Goal: Check status: Check status

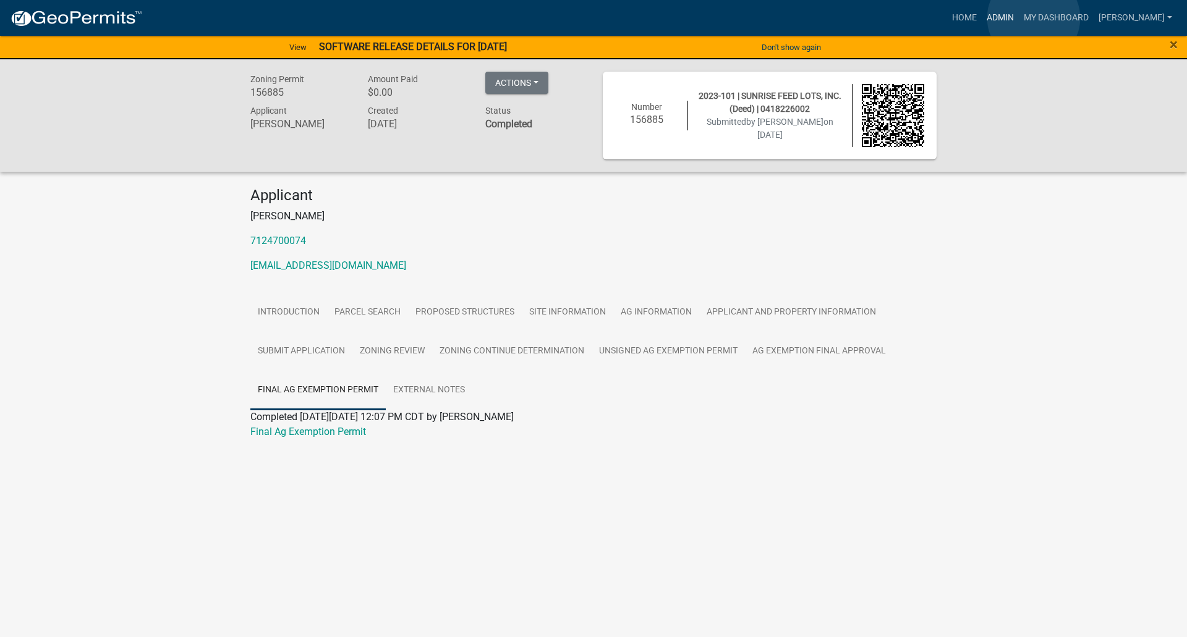
click at [1019, 18] on link "Admin" at bounding box center [1000, 17] width 37 height 23
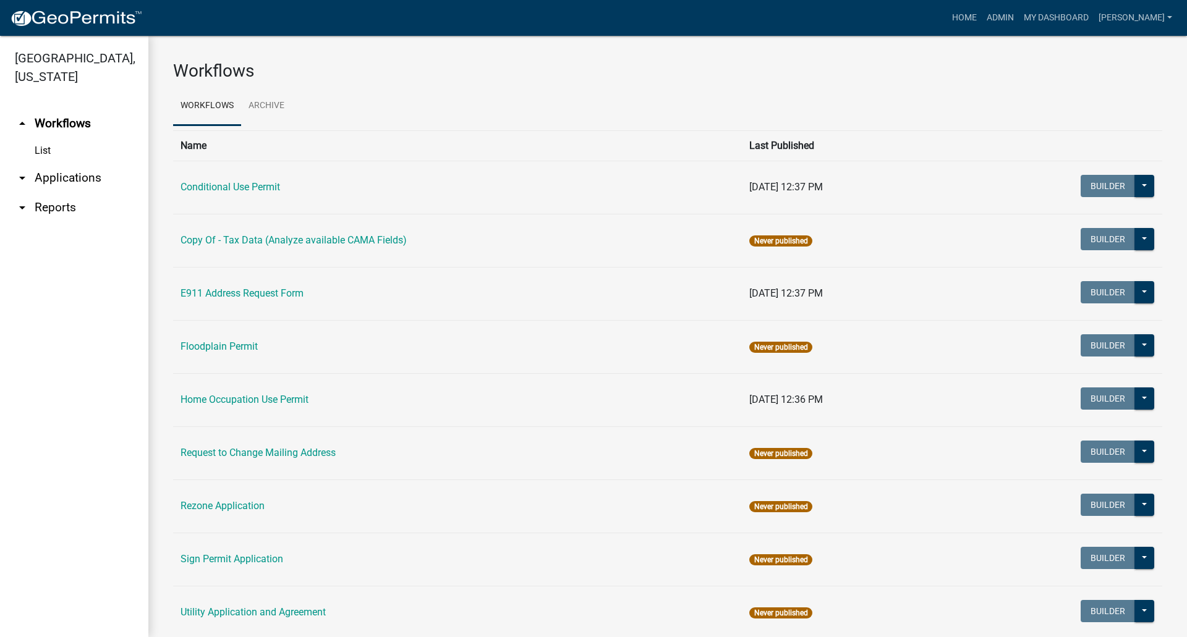
click at [77, 163] on link "arrow_drop_down Applications" at bounding box center [74, 178] width 148 height 30
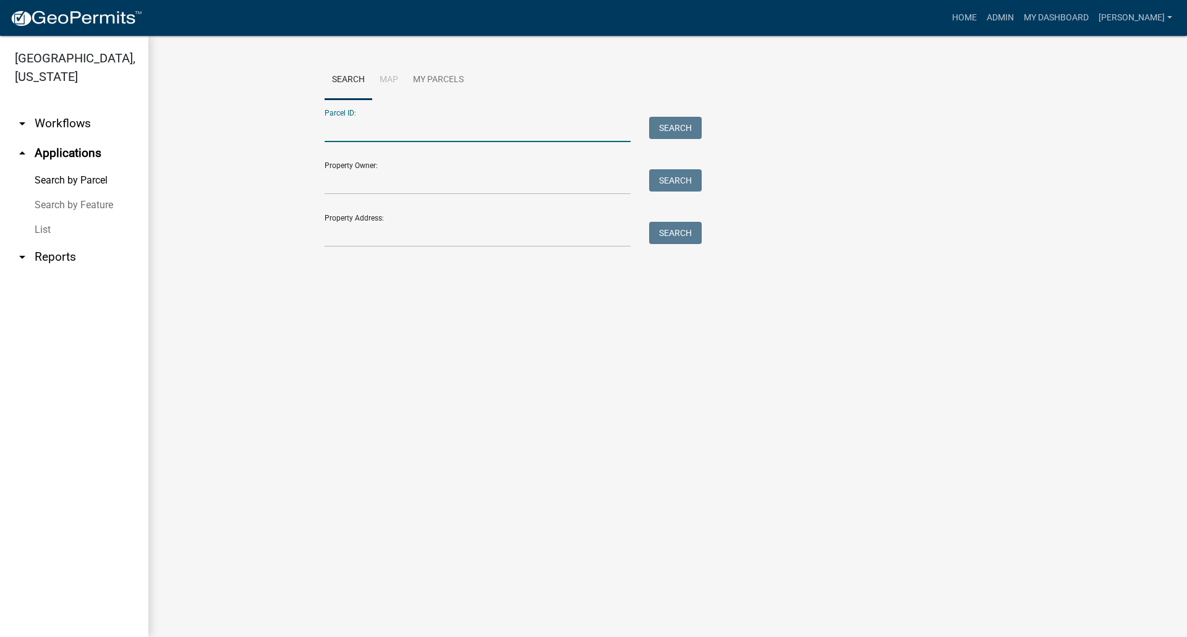
paste input "[PHONE_NUMBER]"
type input "0425301003"
click at [678, 127] on button "Search" at bounding box center [675, 128] width 53 height 22
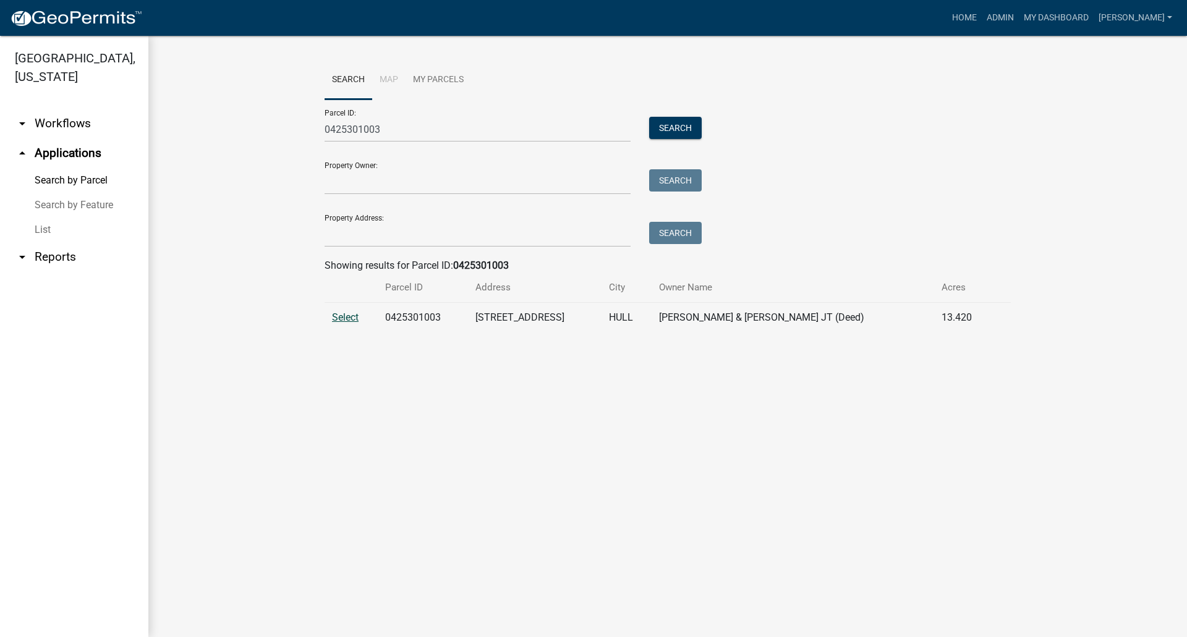
click at [344, 320] on span "Select" at bounding box center [345, 318] width 27 height 12
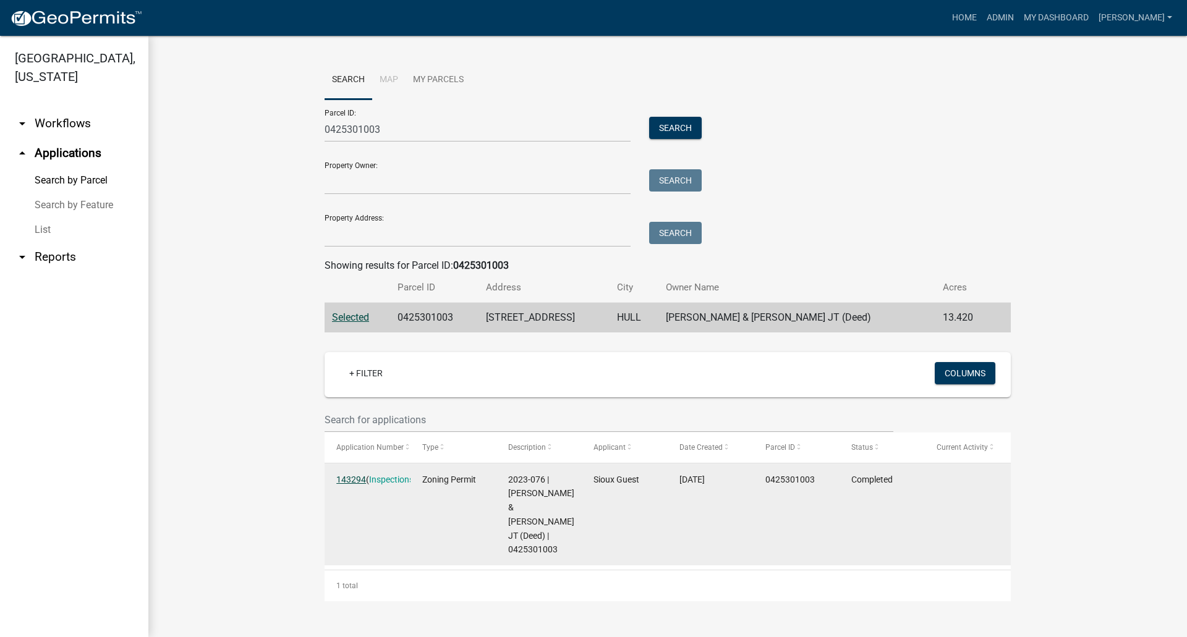
click at [356, 477] on link "143294" at bounding box center [351, 480] width 30 height 10
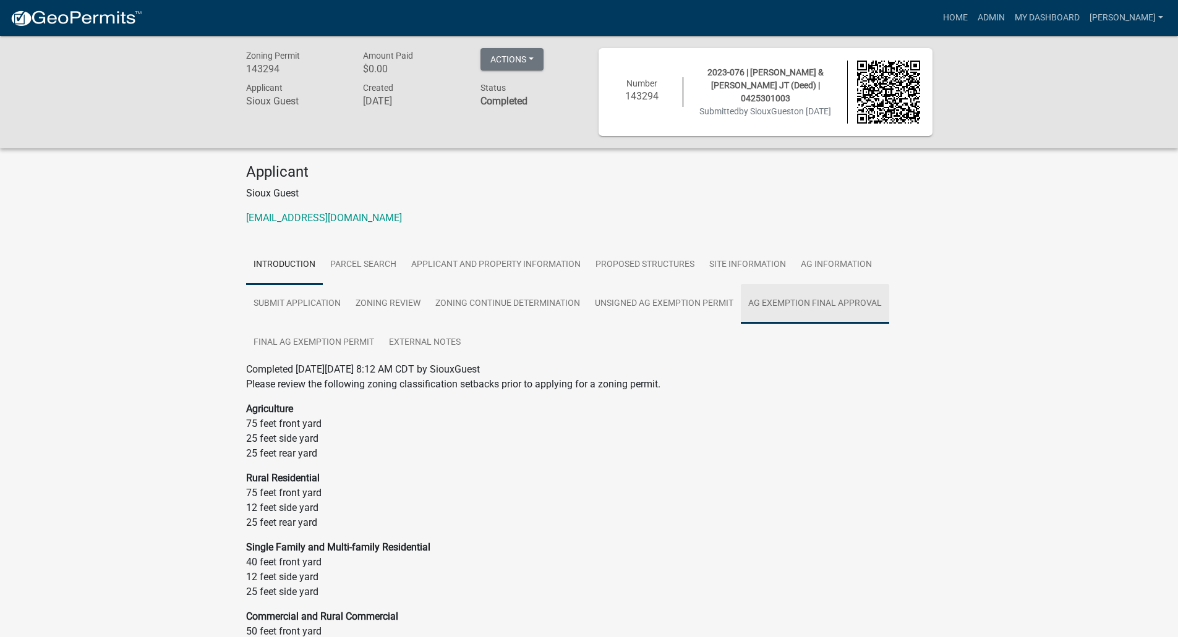
click at [782, 305] on link "Ag Exemption Final Approval" at bounding box center [815, 304] width 148 height 40
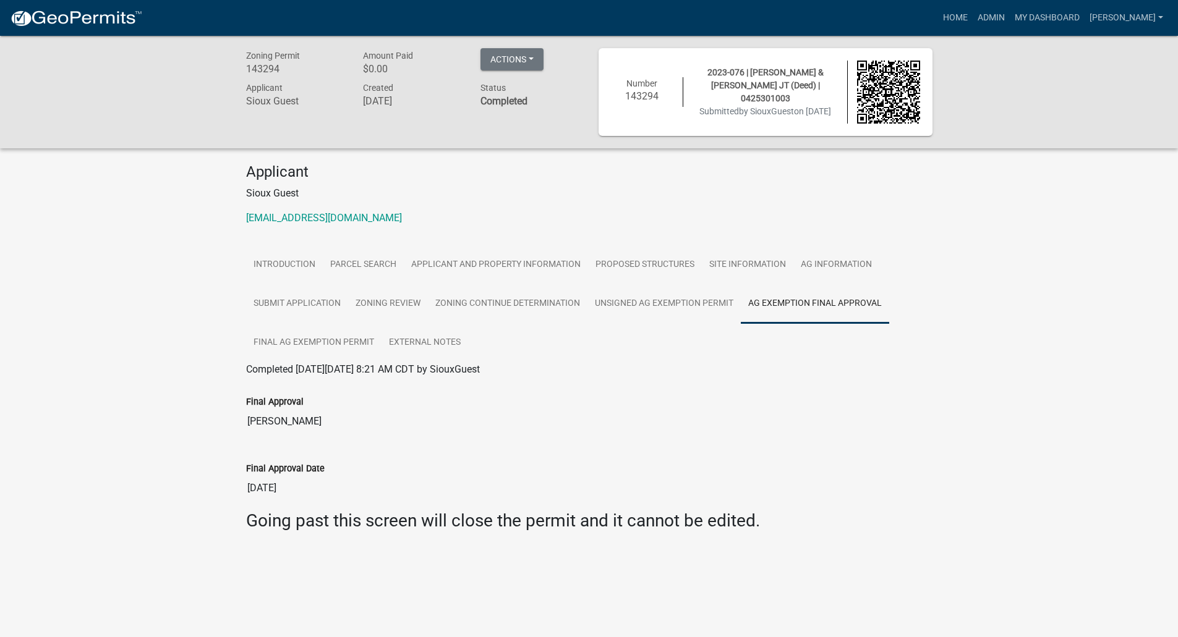
scroll to position [36, 0]
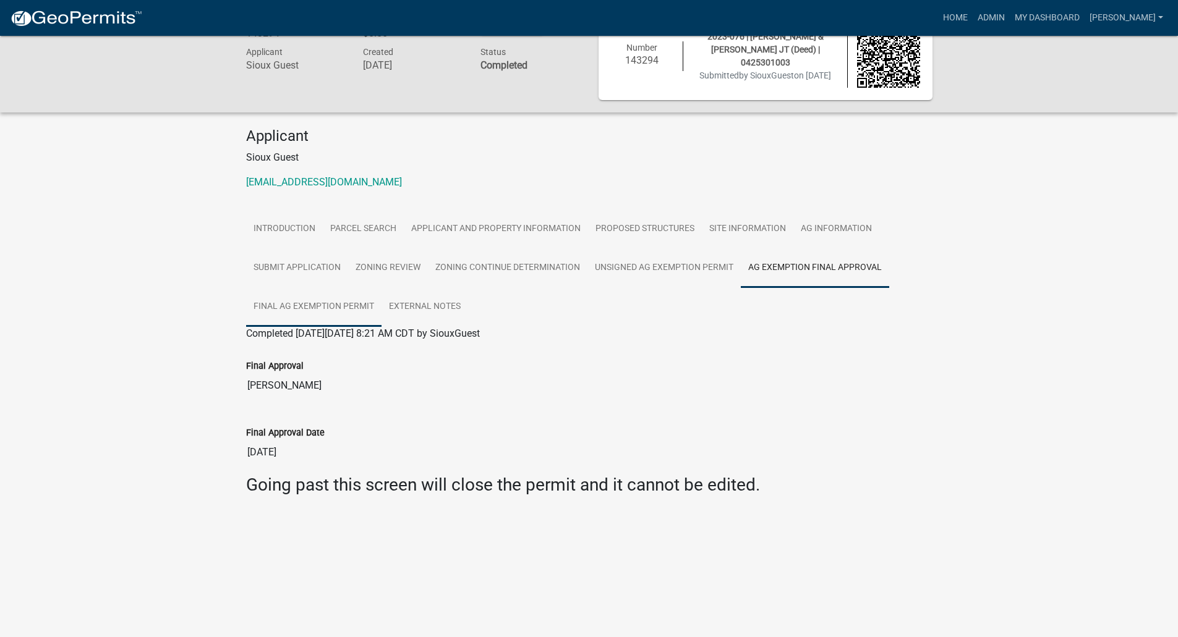
click at [336, 304] on link "Final Ag Exemption Permit" at bounding box center [313, 308] width 135 height 40
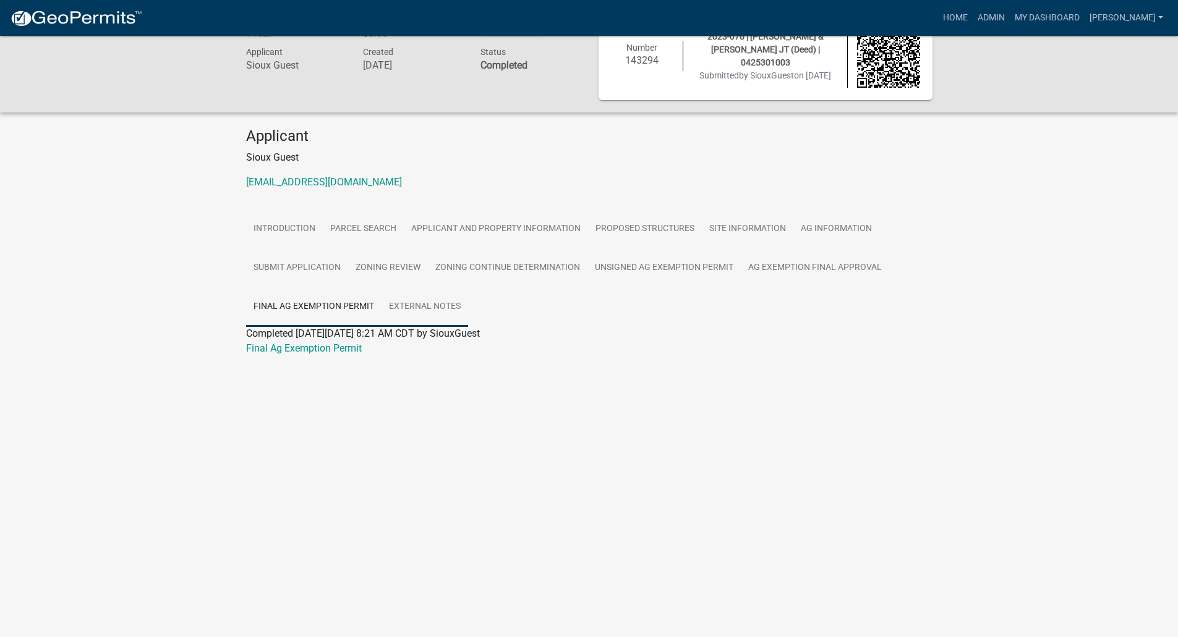
click at [420, 310] on link "External Notes" at bounding box center [425, 308] width 87 height 40
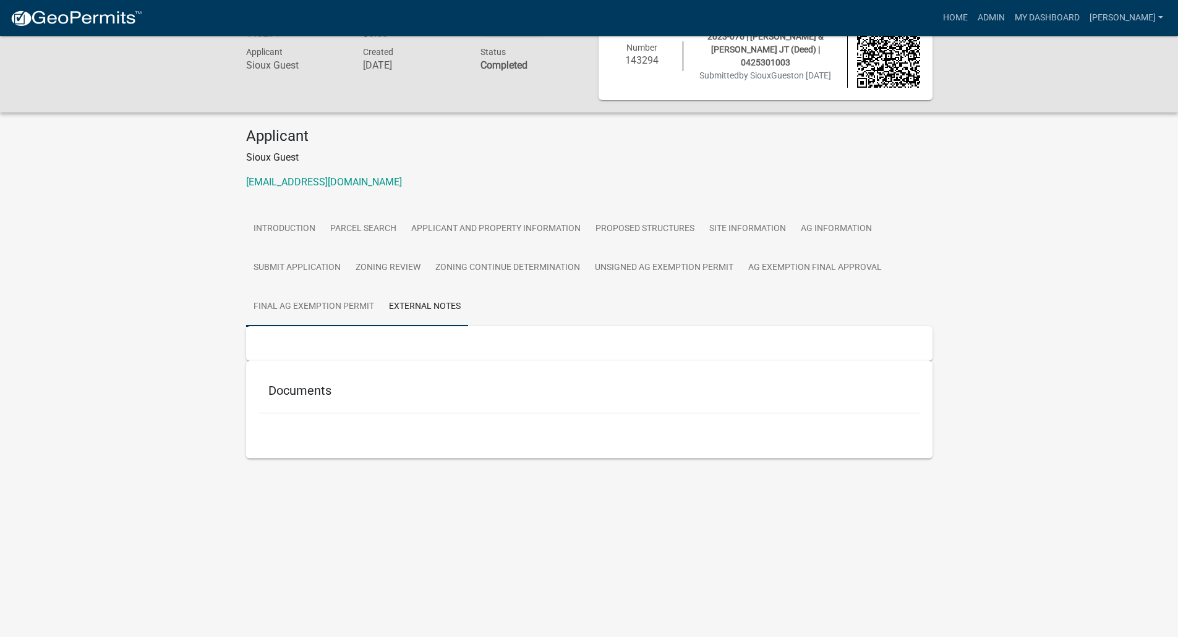
click at [309, 308] on link "Final Ag Exemption Permit" at bounding box center [313, 308] width 135 height 40
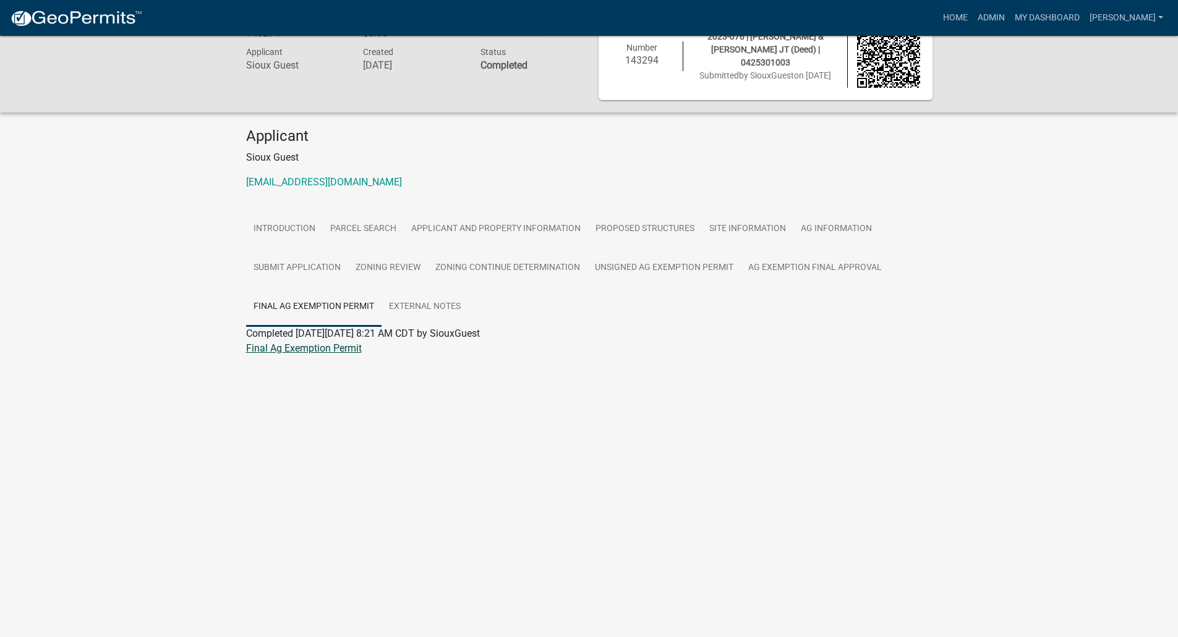
click at [302, 351] on link "Final Ag Exemption Permit" at bounding box center [304, 349] width 116 height 12
